Goal: Book appointment/travel/reservation

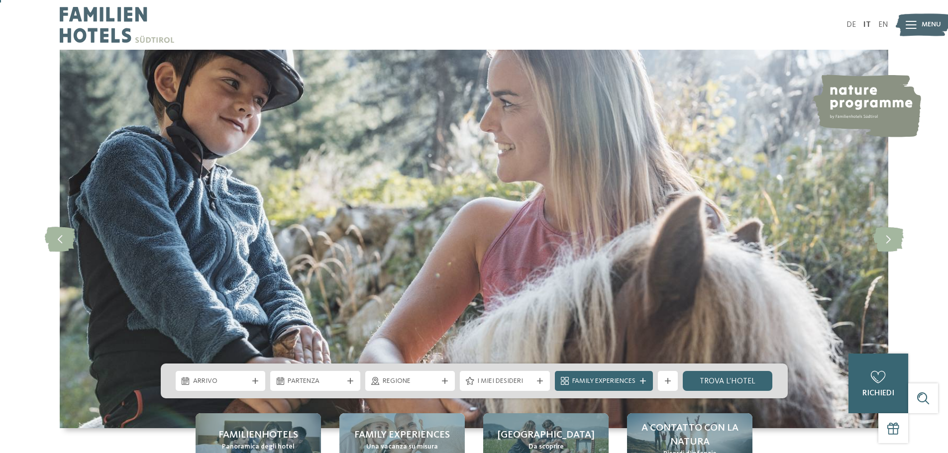
scroll to position [149, 0]
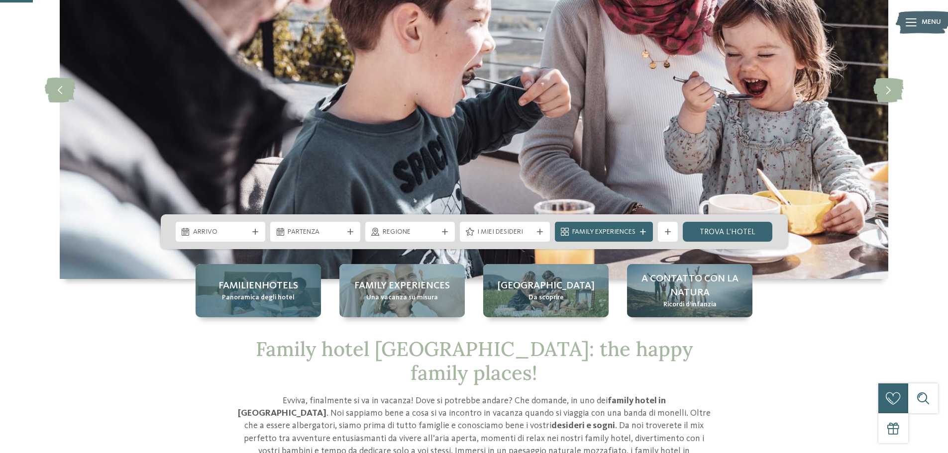
click at [275, 284] on span "Familienhotels" at bounding box center [258, 286] width 80 height 14
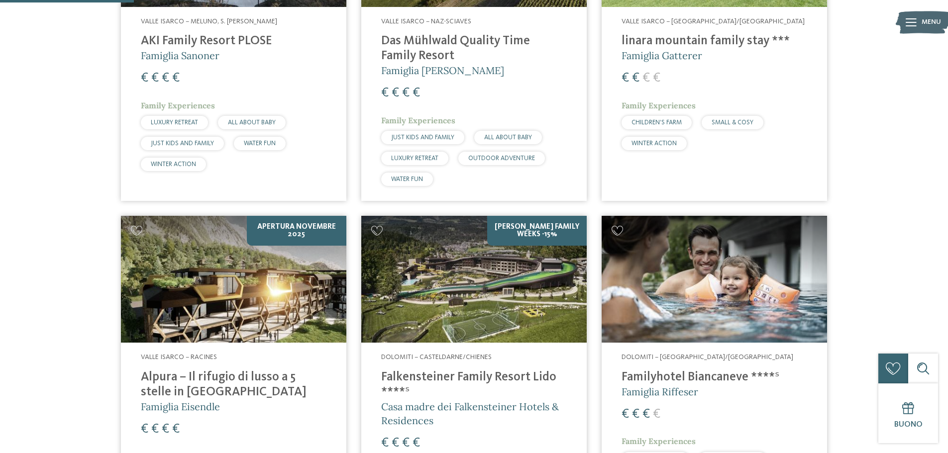
scroll to position [497, 0]
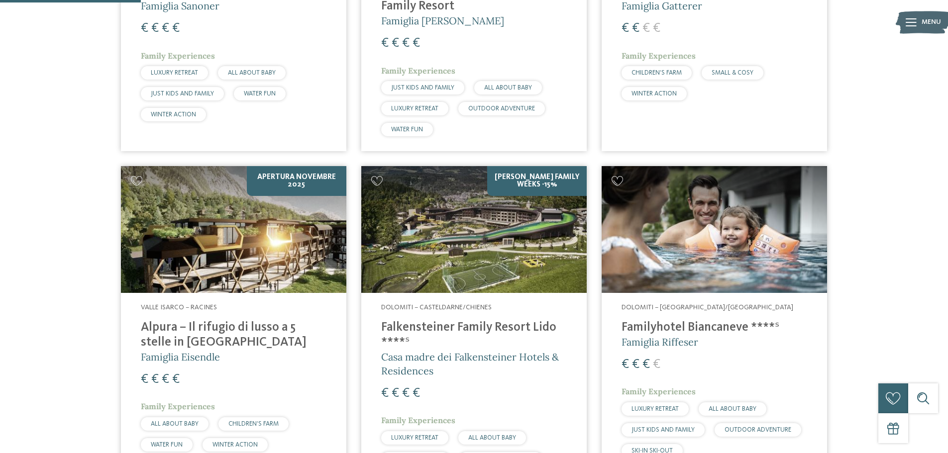
click at [500, 235] on img at bounding box center [473, 229] width 225 height 127
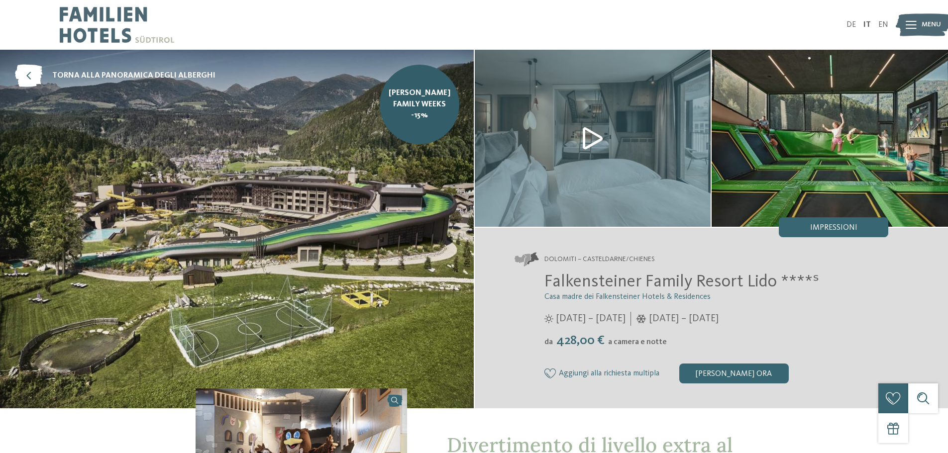
click at [586, 135] on img at bounding box center [593, 138] width 236 height 177
